Goal: Transaction & Acquisition: Purchase product/service

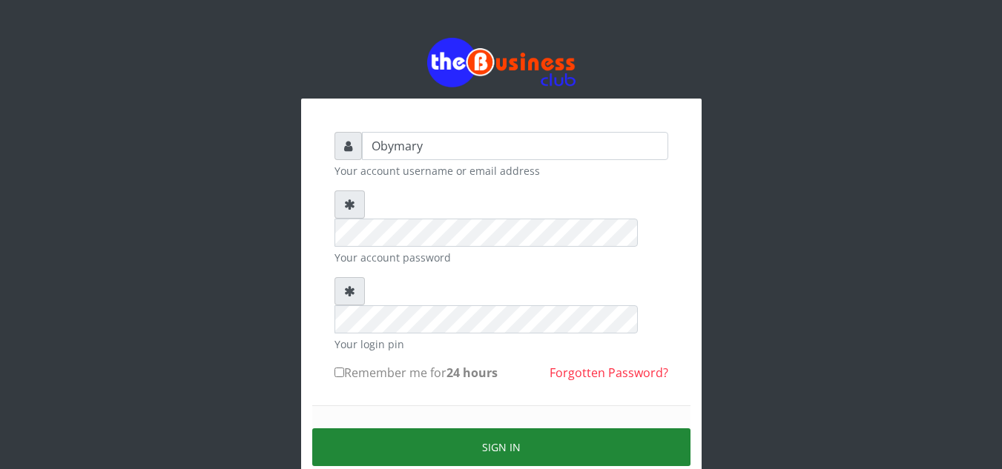
click at [504, 429] on button "Sign in" at bounding box center [501, 448] width 378 height 38
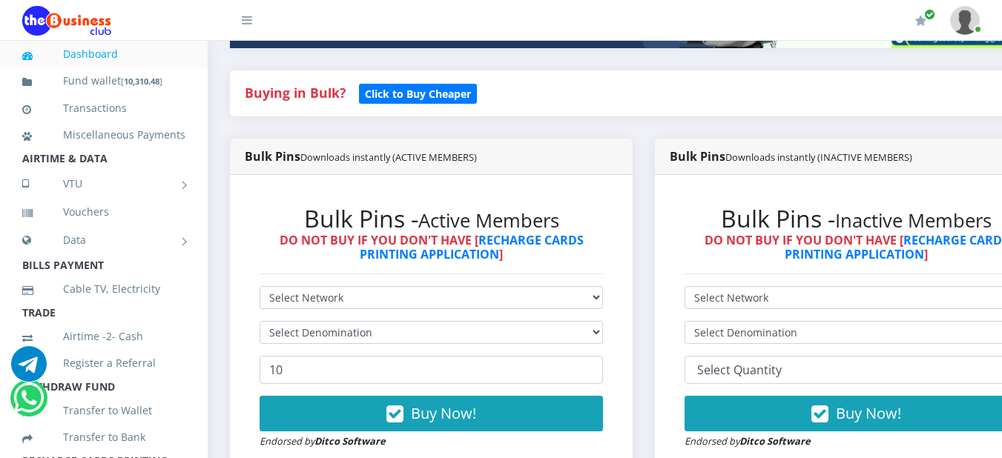
scroll to position [302, 0]
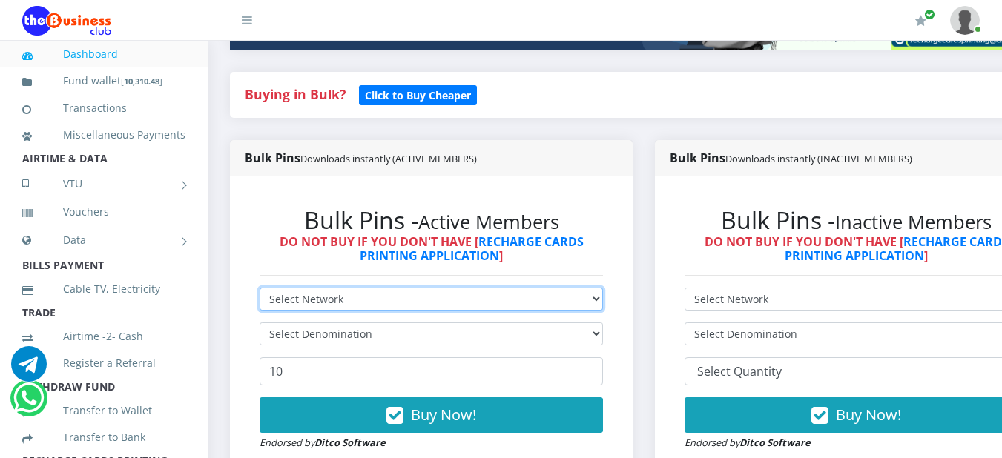
click at [603, 301] on select "Select Network MTN Globacom 9Mobile Airtel" at bounding box center [431, 299] width 343 height 23
select select "Airtel"
click at [260, 291] on select "Select Network MTN Globacom 9Mobile Airtel" at bounding box center [431, 299] width 343 height 23
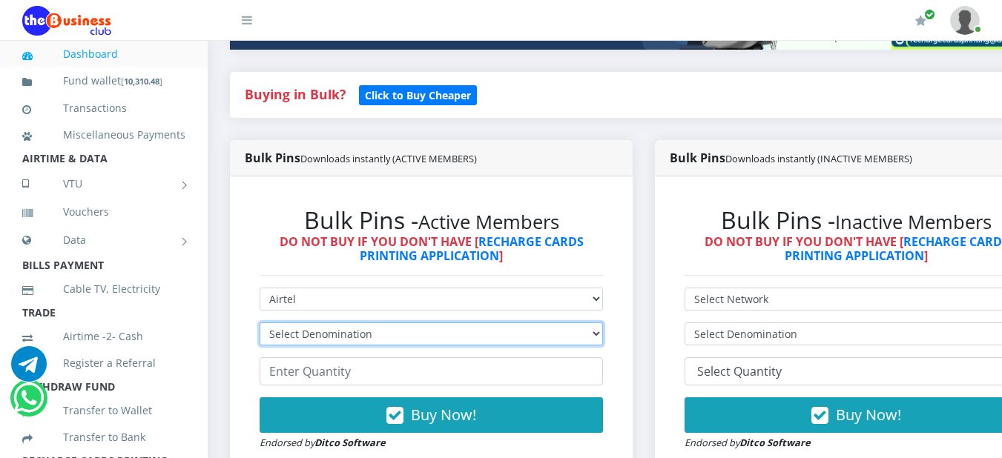
click at [603, 337] on select "Select Denomination Airtel NGN100 - ₦96.38 Airtel NGN200 - ₦192.76 Airtel NGN50…" at bounding box center [431, 334] width 343 height 23
select select "963.8-1000"
click at [260, 326] on select "Select Denomination Airtel NGN100 - ₦96.38 Airtel NGN200 - ₦192.76 Airtel NGN50…" at bounding box center [431, 334] width 343 height 23
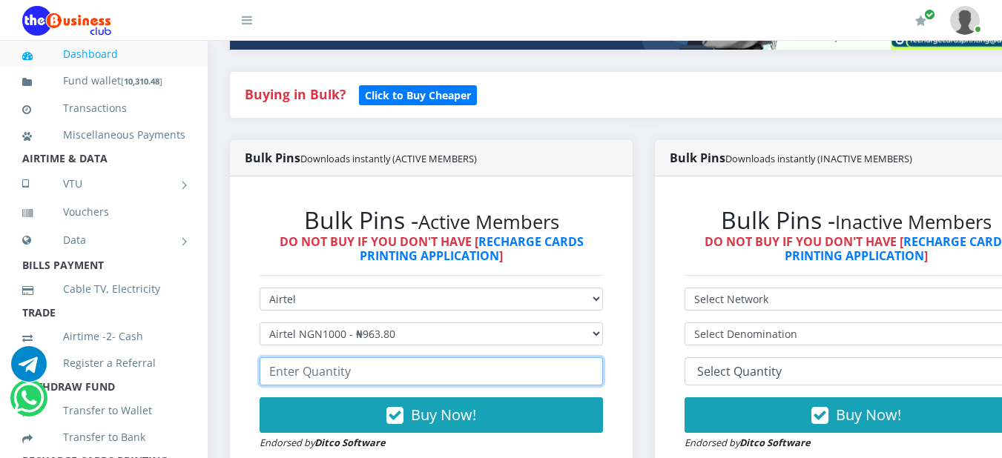
click at [558, 374] on input "number" at bounding box center [431, 371] width 343 height 28
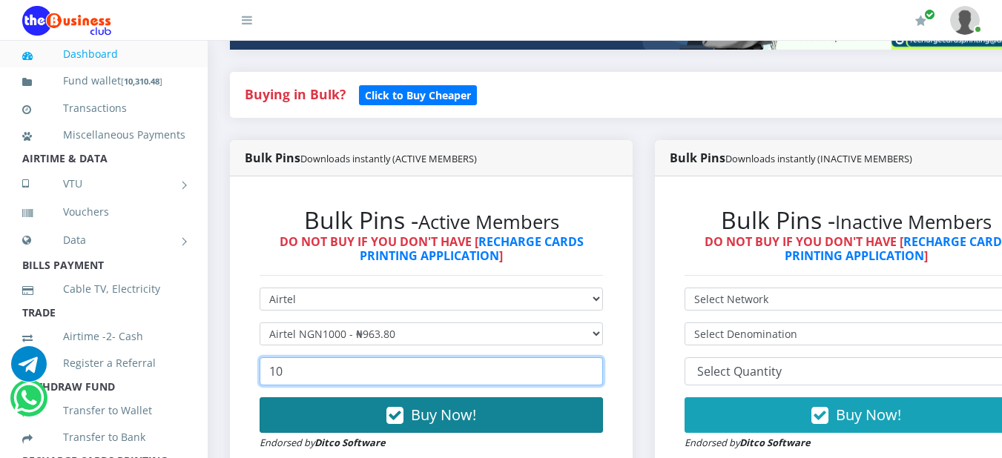
type input "10"
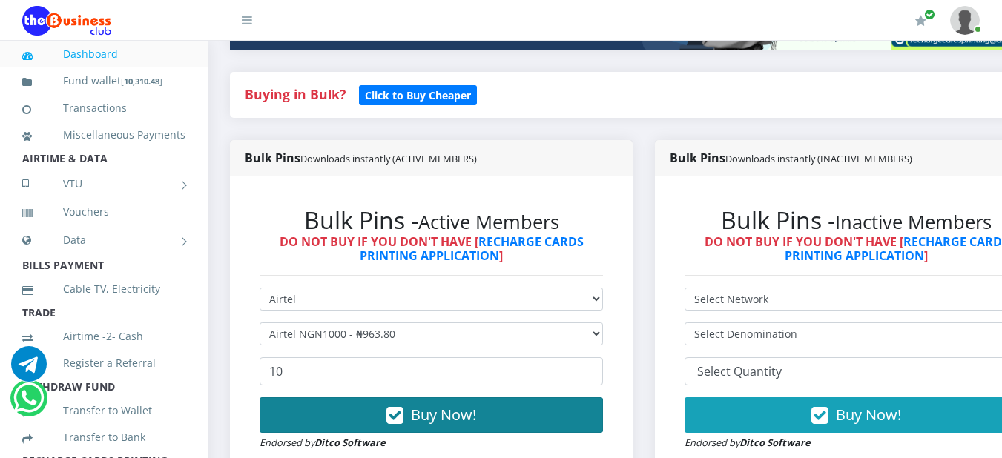
click at [458, 415] on span "Buy Now!" at bounding box center [443, 415] width 65 height 20
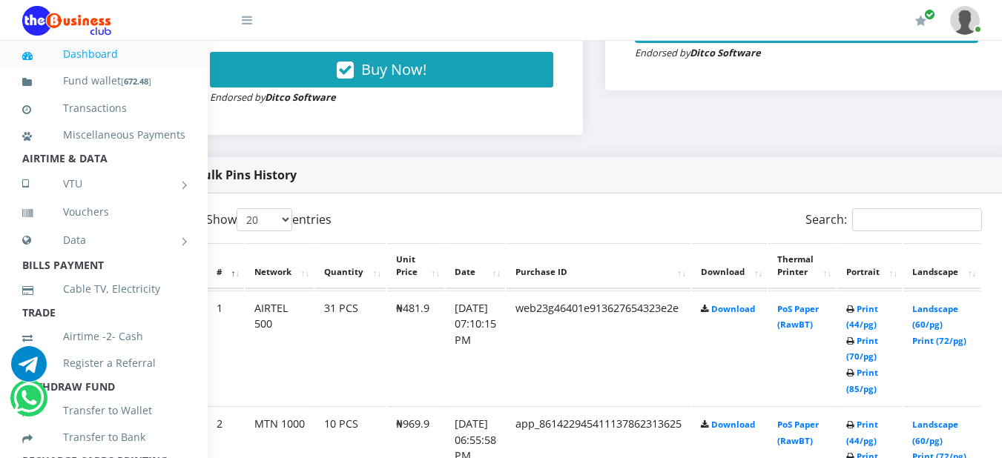
scroll to position [690, 60]
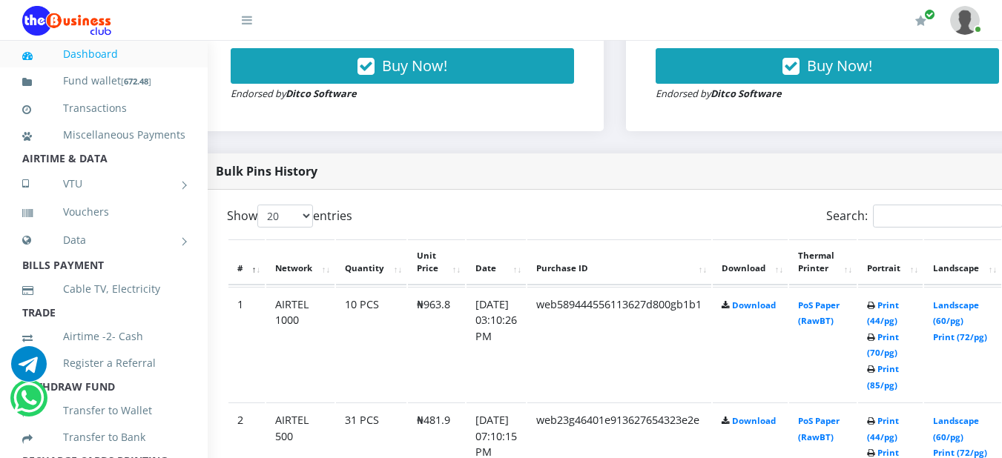
scroll to position [655, 31]
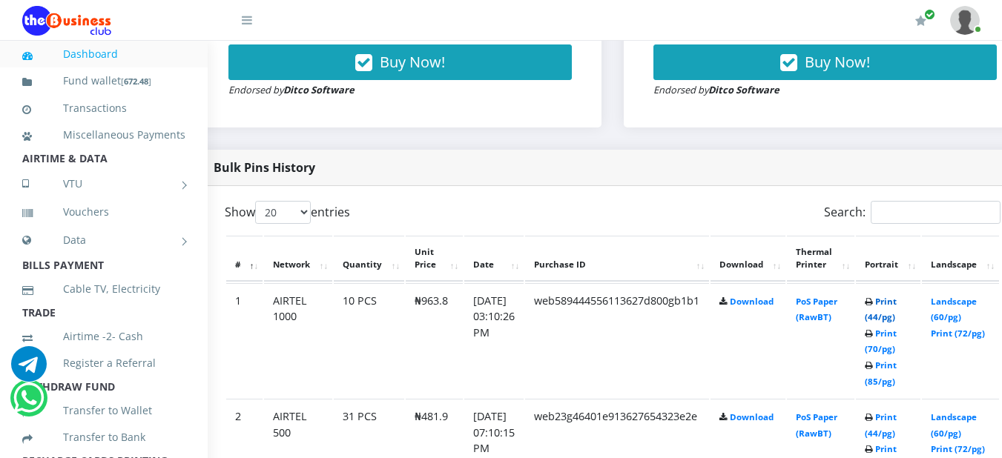
click at [897, 306] on link "Print (44/pg)" at bounding box center [881, 309] width 32 height 27
